Goal: Task Accomplishment & Management: Manage account settings

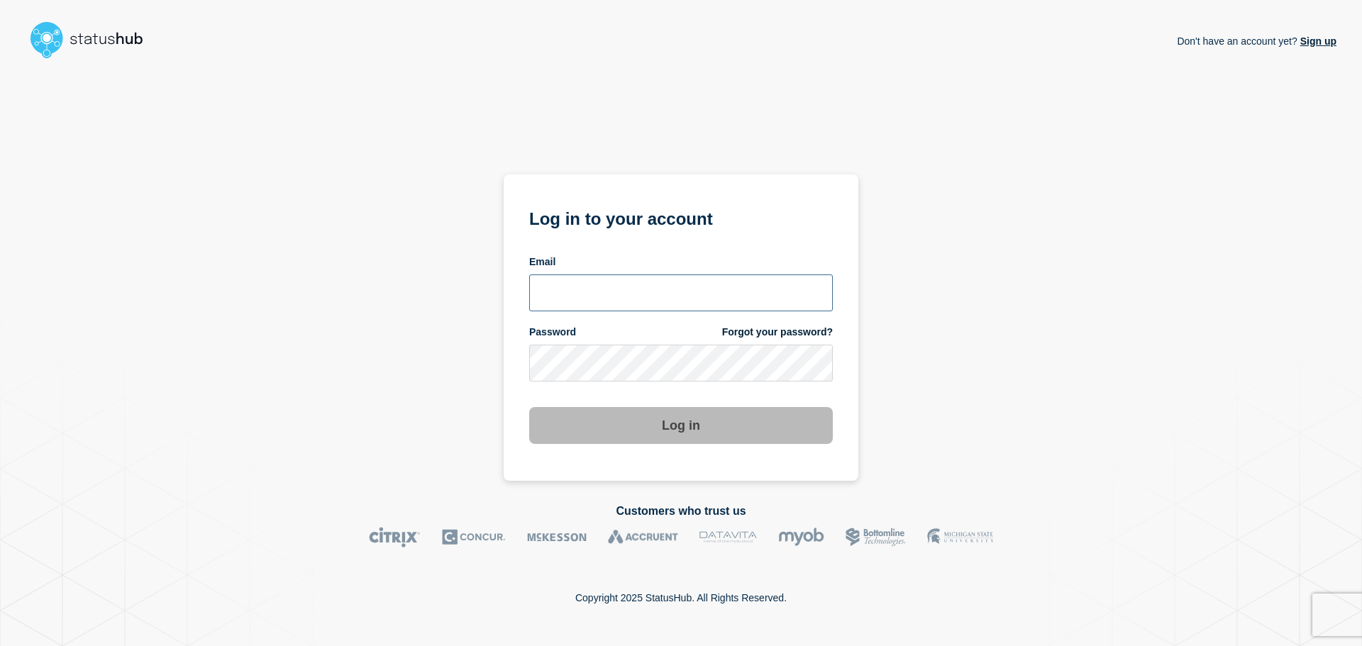
type input "[EMAIL_ADDRESS][DOMAIN_NAME]"
click at [932, 404] on div "Don't have an account yet? Sign up Log in to your account Email [EMAIL_ADDRESS]…" at bounding box center [681, 273] width 1311 height 416
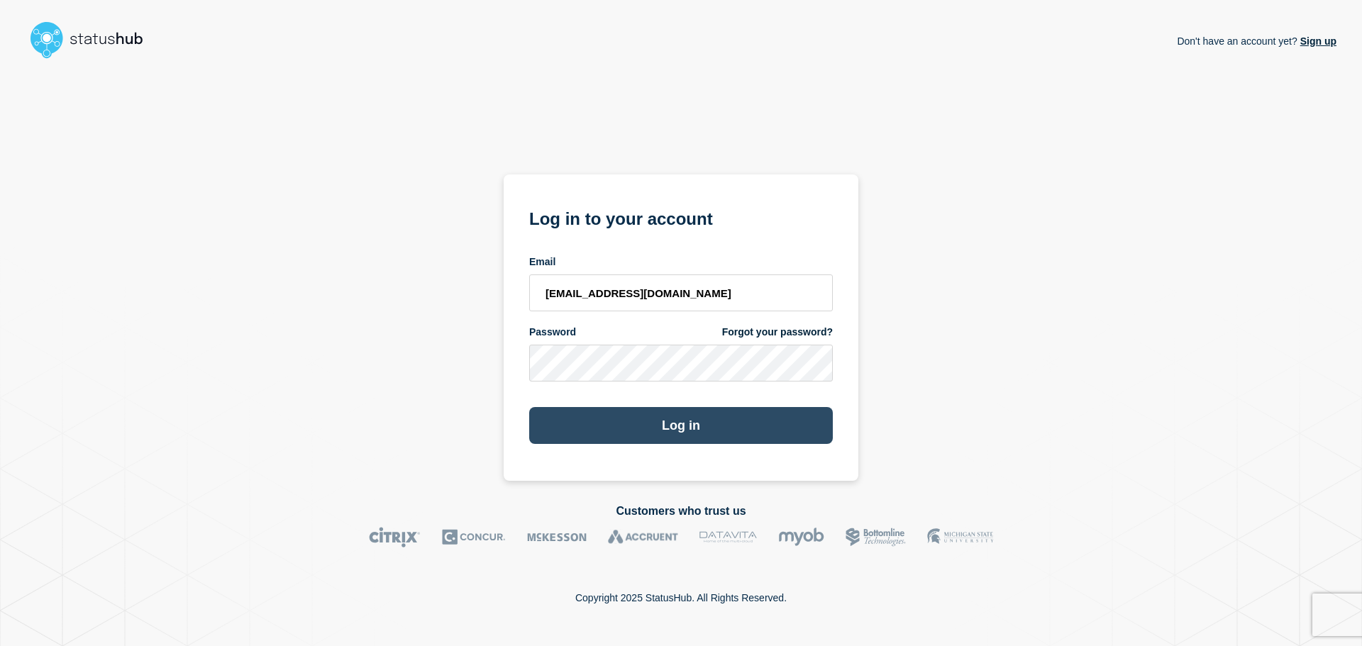
click at [742, 428] on button "Log in" at bounding box center [681, 425] width 304 height 37
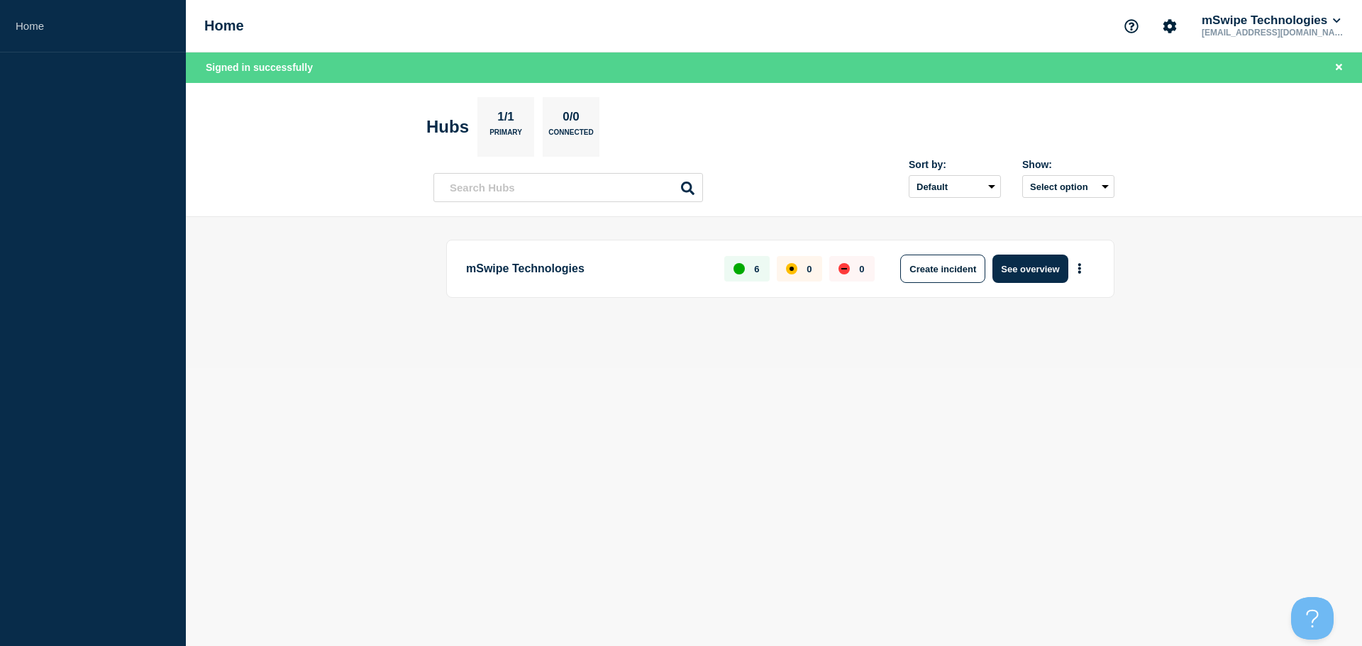
click at [1354, 286] on main "mSwipe Technologies 6 0 0 Create incident See overview" at bounding box center [774, 292] width 1176 height 151
click at [1085, 266] on button "More actions" at bounding box center [1080, 269] width 18 height 26
click at [1101, 311] on button "Create maintenance" at bounding box center [1075, 312] width 96 height 12
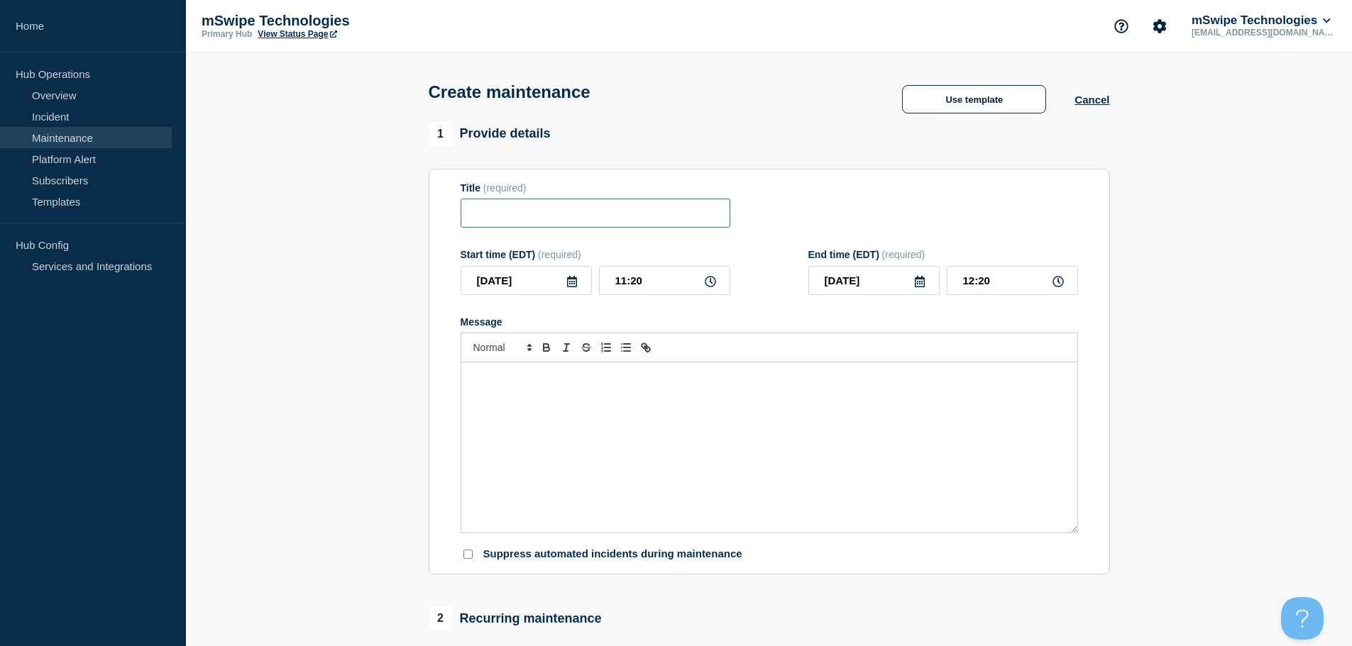
click at [514, 210] on input "Title" at bounding box center [595, 213] width 270 height 29
click at [1088, 104] on button "Cancel" at bounding box center [1091, 100] width 35 height 12
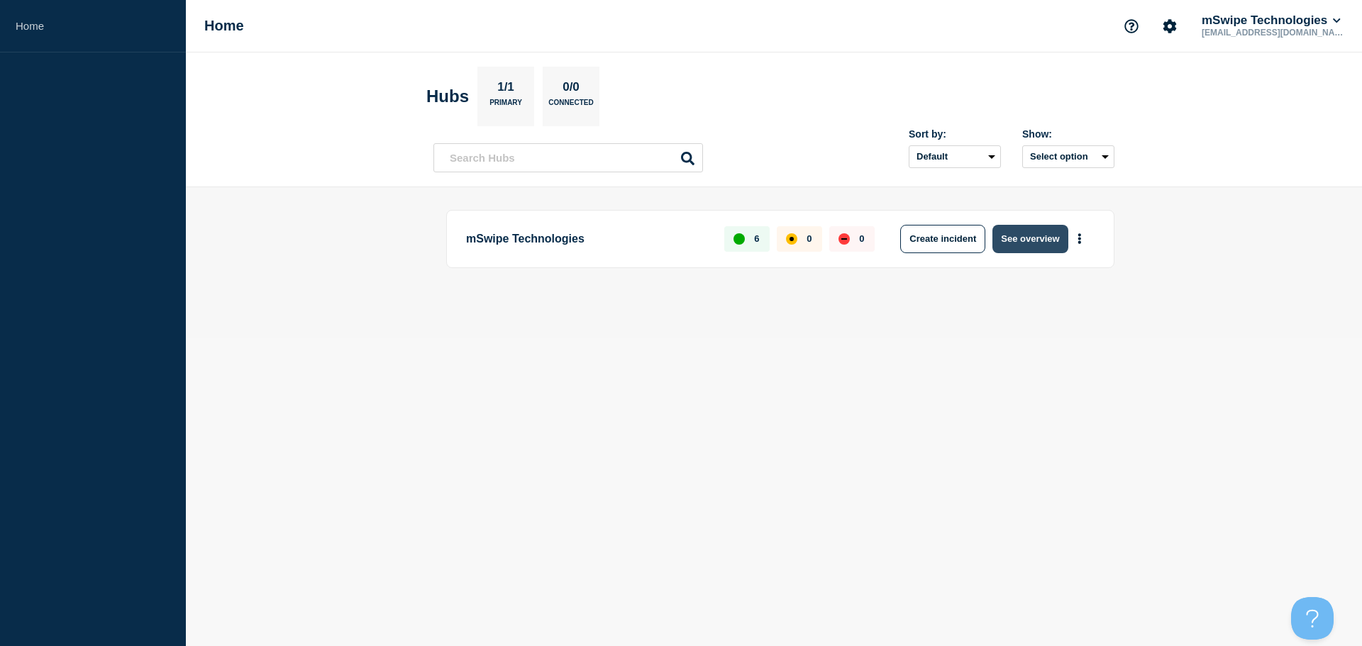
click at [1044, 233] on button "See overview" at bounding box center [1030, 239] width 75 height 28
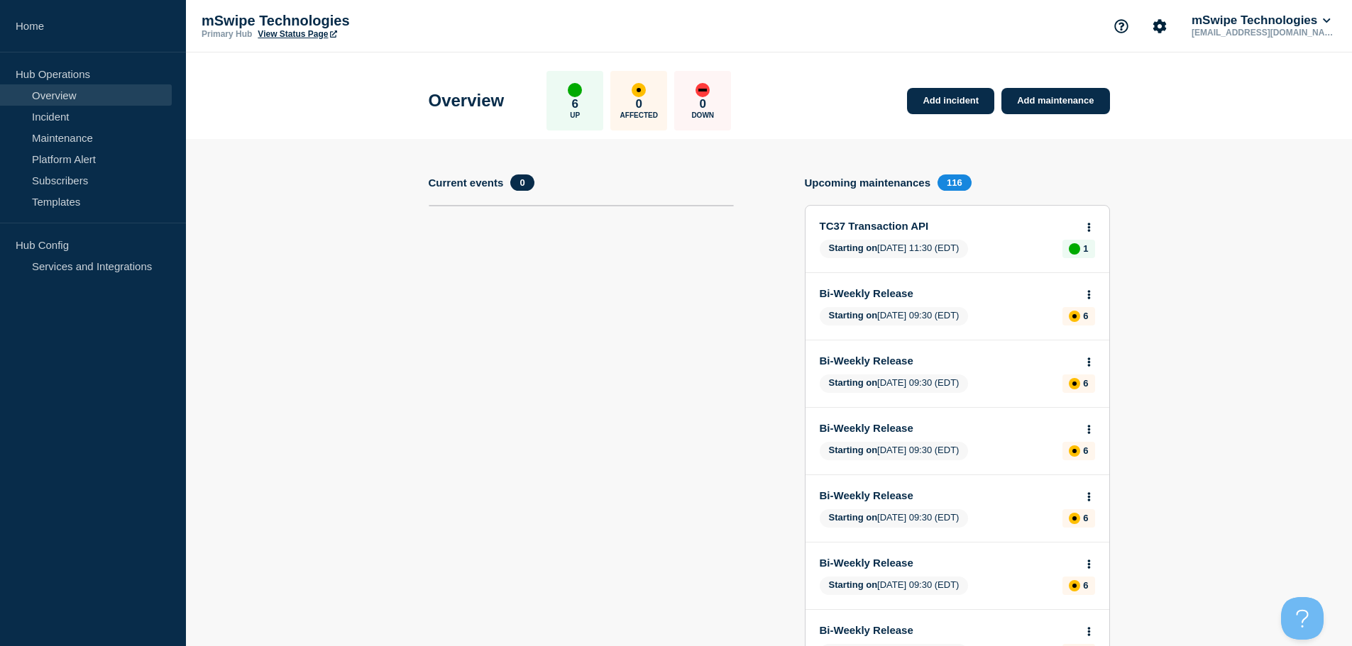
click at [908, 228] on link "TC37 Transaction API" at bounding box center [947, 226] width 256 height 12
